Goal: Transaction & Acquisition: Purchase product/service

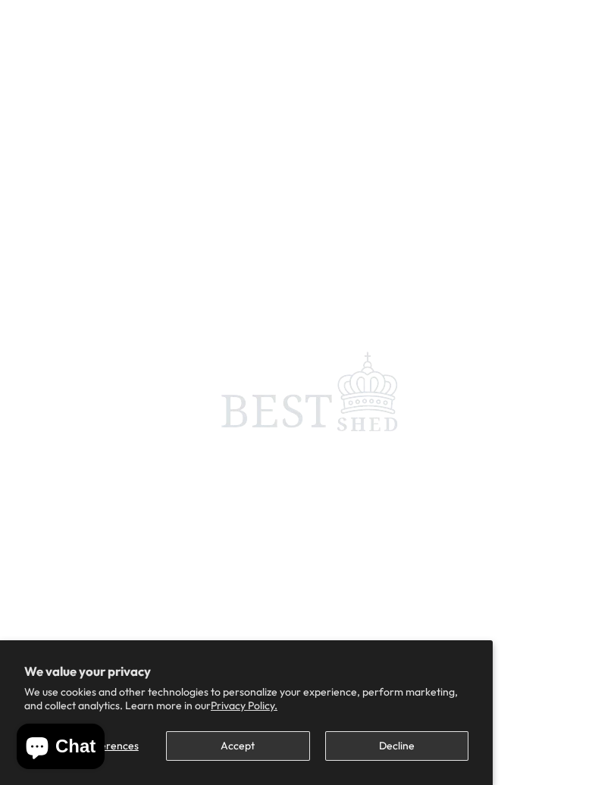
click at [605, 5] on span at bounding box center [307, 392] width 614 height 785
click at [597, 9] on span at bounding box center [307, 392] width 614 height 785
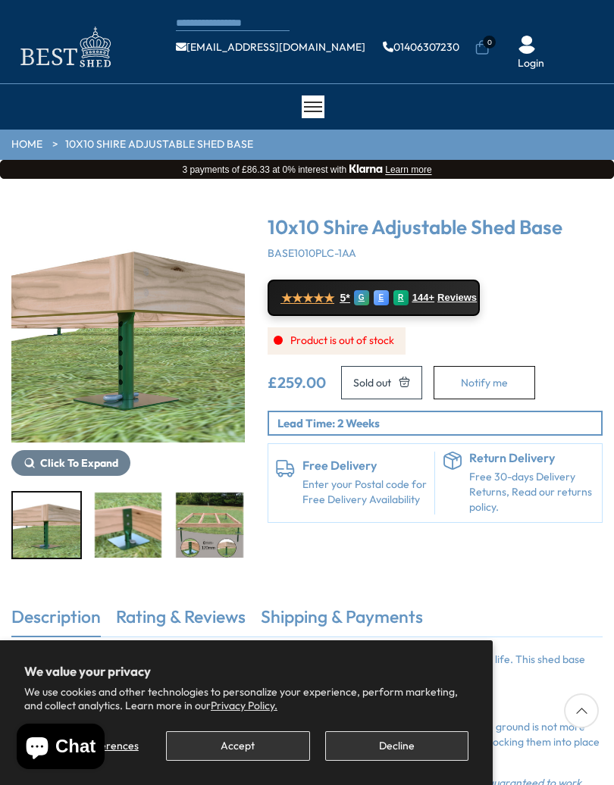
click at [590, 5] on div "CONTACT US Shipping Warranty Shop [EMAIL_ADDRESS][DOMAIN_NAME] 01406307230 0 Lo…" at bounding box center [307, 42] width 614 height 84
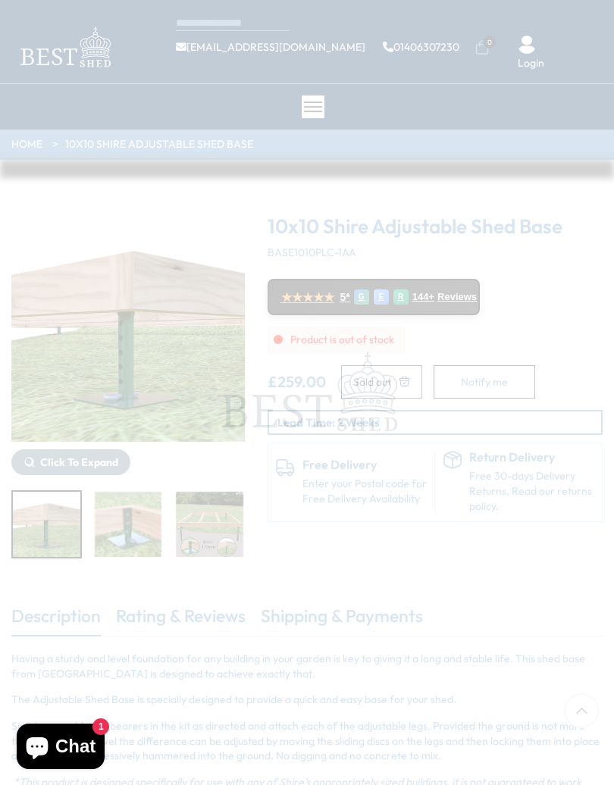
click at [589, 19] on span at bounding box center [307, 392] width 614 height 785
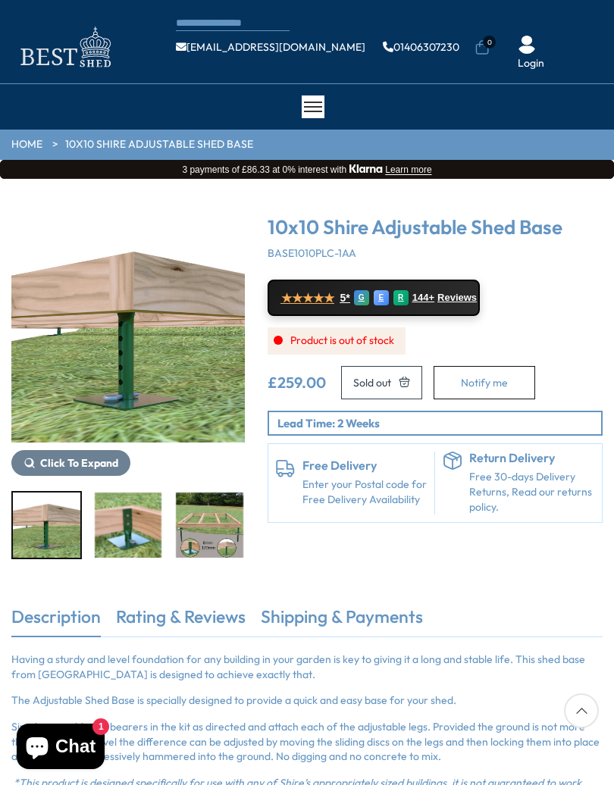
click at [574, 9] on div "CONTACT US Shipping Warranty Shop [EMAIL_ADDRESS][DOMAIN_NAME] 01406307230 0 Lo…" at bounding box center [307, 42] width 614 height 84
click at [586, 10] on div "CONTACT US Shipping Warranty Shop [EMAIL_ADDRESS][DOMAIN_NAME] 01406307230 0 Lo…" at bounding box center [307, 42] width 614 height 84
click at [574, 21] on div "CONTACT US Shipping Warranty Shop [EMAIL_ADDRESS][DOMAIN_NAME] 01406307230 0 Lo…" at bounding box center [307, 42] width 614 height 84
click at [586, 20] on div "CONTACT US Shipping Warranty Shop [EMAIL_ADDRESS][DOMAIN_NAME] 01406307230 0 Lo…" at bounding box center [307, 42] width 614 height 84
